Goal: Transaction & Acquisition: Purchase product/service

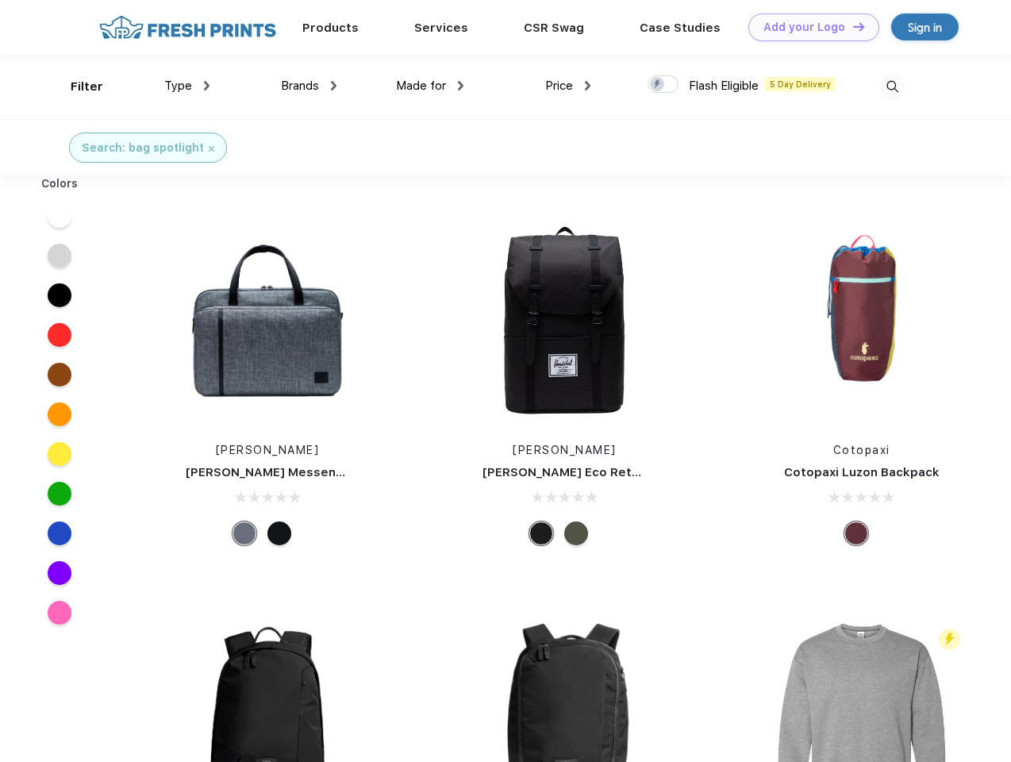
scroll to position [1, 0]
click at [808, 27] on link "Add your Logo Design Tool" at bounding box center [813, 27] width 131 height 28
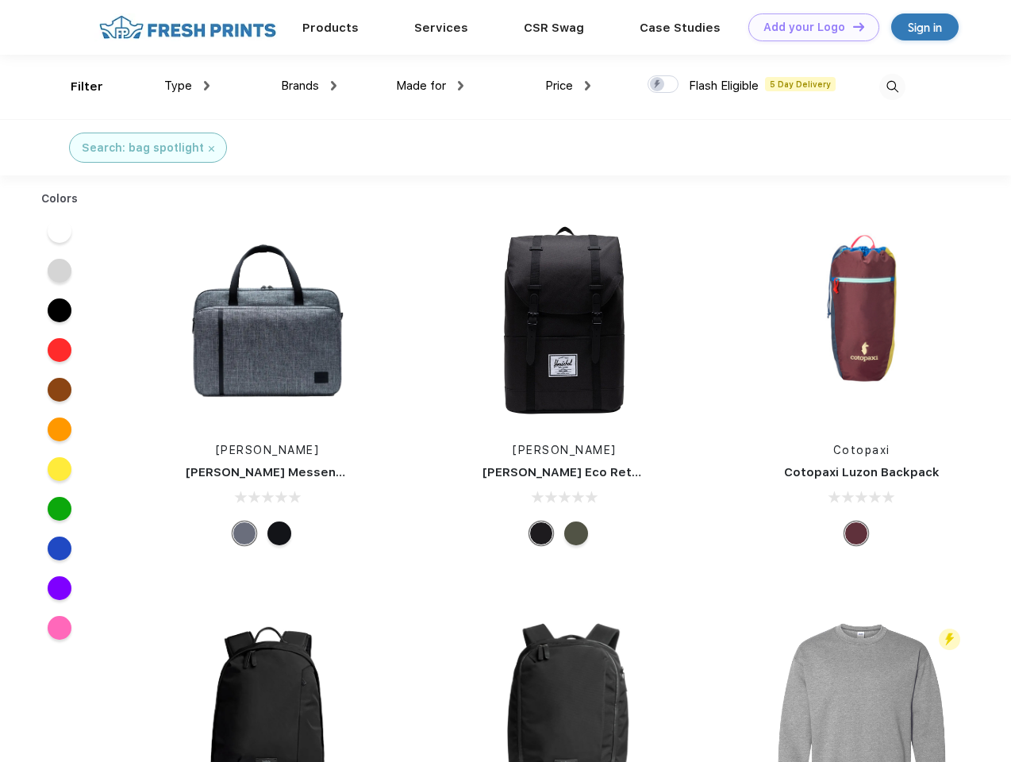
click at [0, 0] on div "Design Tool" at bounding box center [0, 0] width 0 height 0
click at [852, 26] on link "Add your Logo Design Tool" at bounding box center [813, 27] width 131 height 28
click at [76, 87] on div "Filter" at bounding box center [87, 87] width 33 height 18
click at [187, 86] on span "Type" at bounding box center [178, 86] width 28 height 14
click at [309, 86] on span "Brands" at bounding box center [300, 86] width 38 height 14
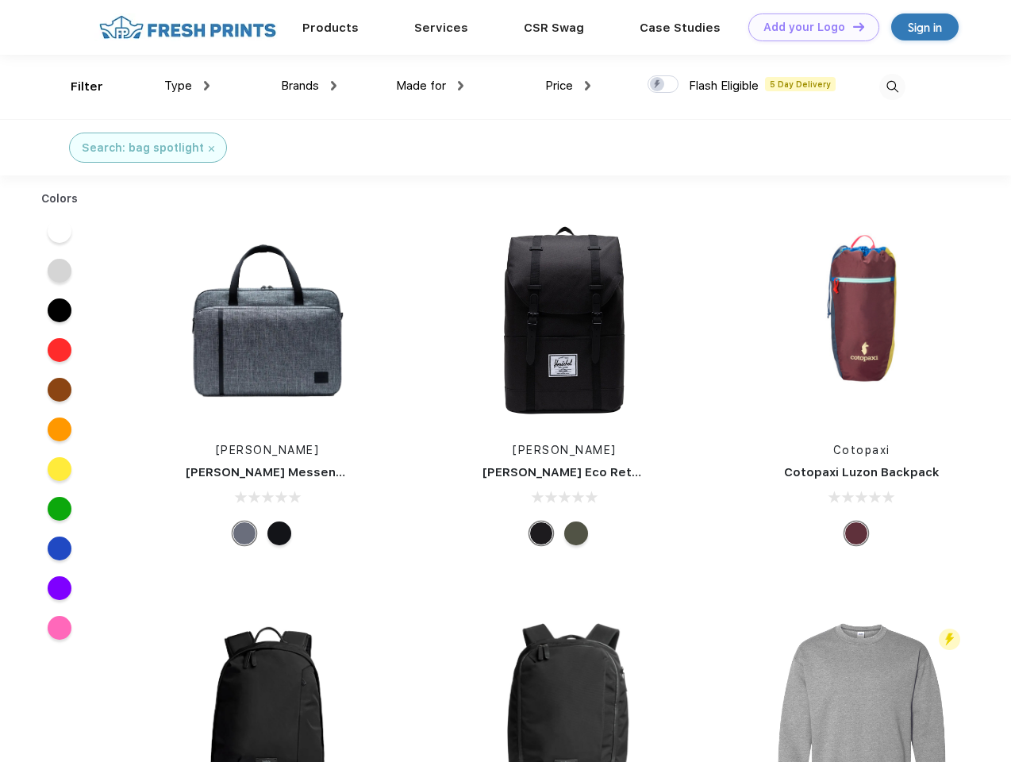
click at [430, 86] on span "Made for" at bounding box center [421, 86] width 50 height 14
click at [568, 86] on span "Price" at bounding box center [559, 86] width 28 height 14
click at [664, 85] on div at bounding box center [663, 83] width 31 height 17
click at [658, 85] on input "checkbox" at bounding box center [653, 80] width 10 height 10
click at [892, 87] on img at bounding box center [892, 87] width 26 height 26
